Goal: Information Seeking & Learning: Find specific fact

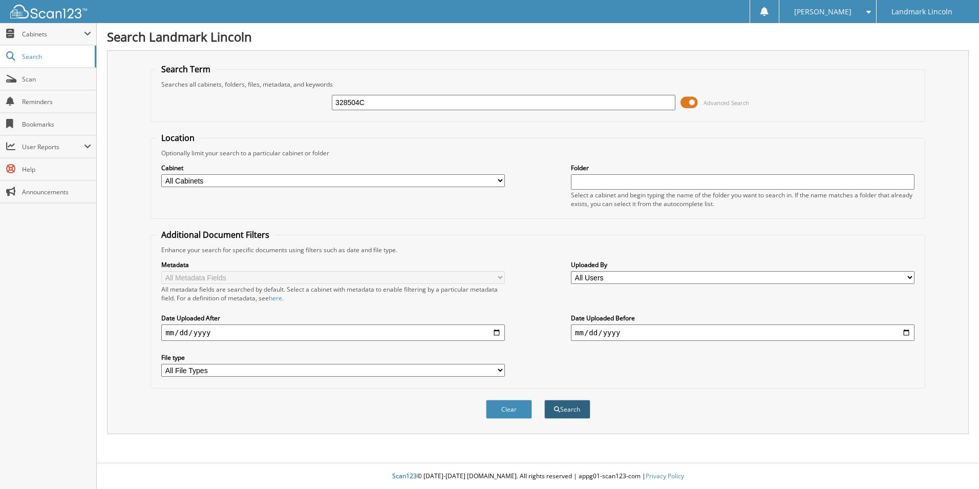
type input "328504C"
click at [574, 411] on button "Search" at bounding box center [568, 409] width 46 height 19
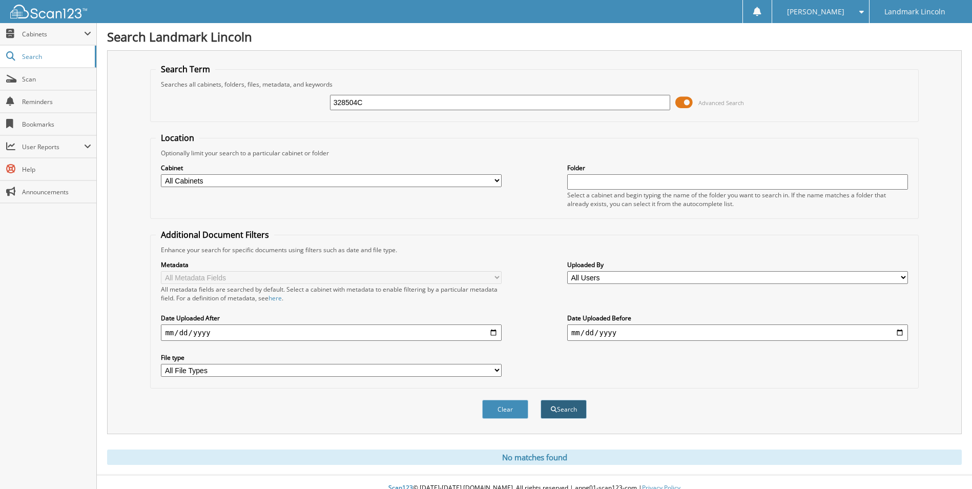
click at [566, 410] on button "Search" at bounding box center [563, 409] width 46 height 19
click at [389, 103] on input "328504C" at bounding box center [500, 102] width 341 height 15
type input "3"
type input "328547C"
click at [557, 410] on button "Search" at bounding box center [563, 409] width 46 height 19
